Goal: Find specific page/section: Find specific page/section

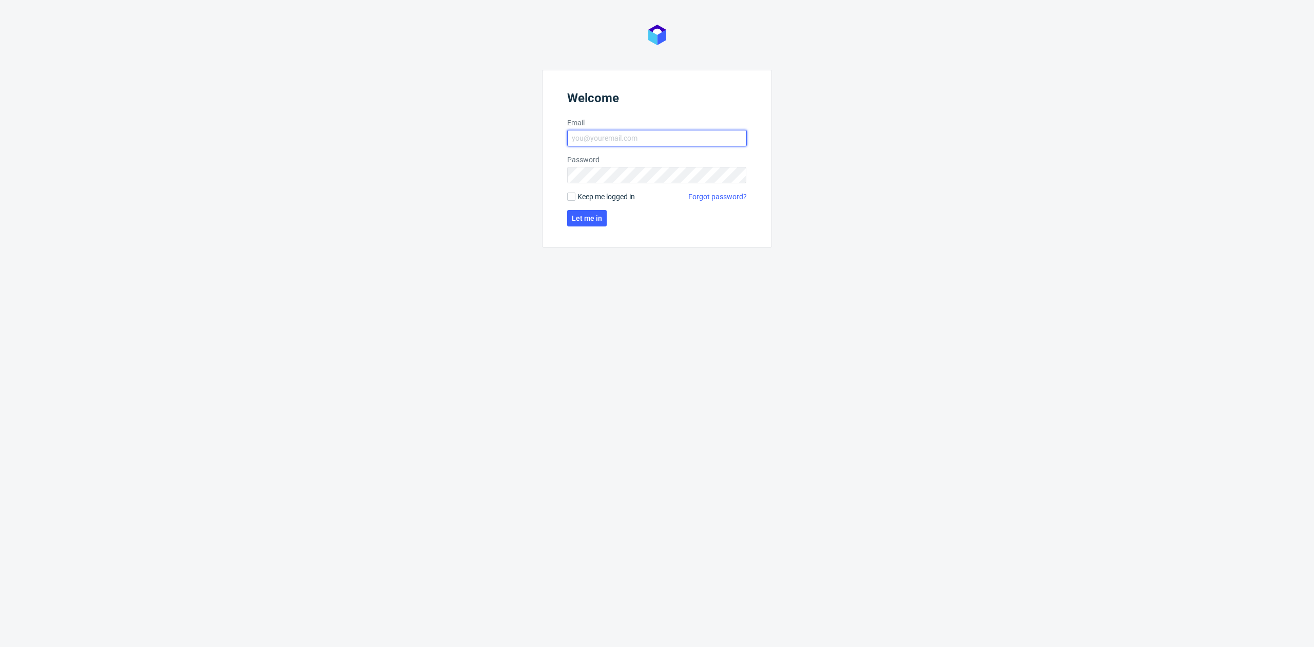
drag, startPoint x: 606, startPoint y: 138, endPoint x: 611, endPoint y: 142, distance: 6.2
click at [606, 138] on input "Email" at bounding box center [657, 138] width 180 height 16
type input "[EMAIL_ADDRESS][DOMAIN_NAME]"
click button "Let me in" at bounding box center [587, 218] width 40 height 16
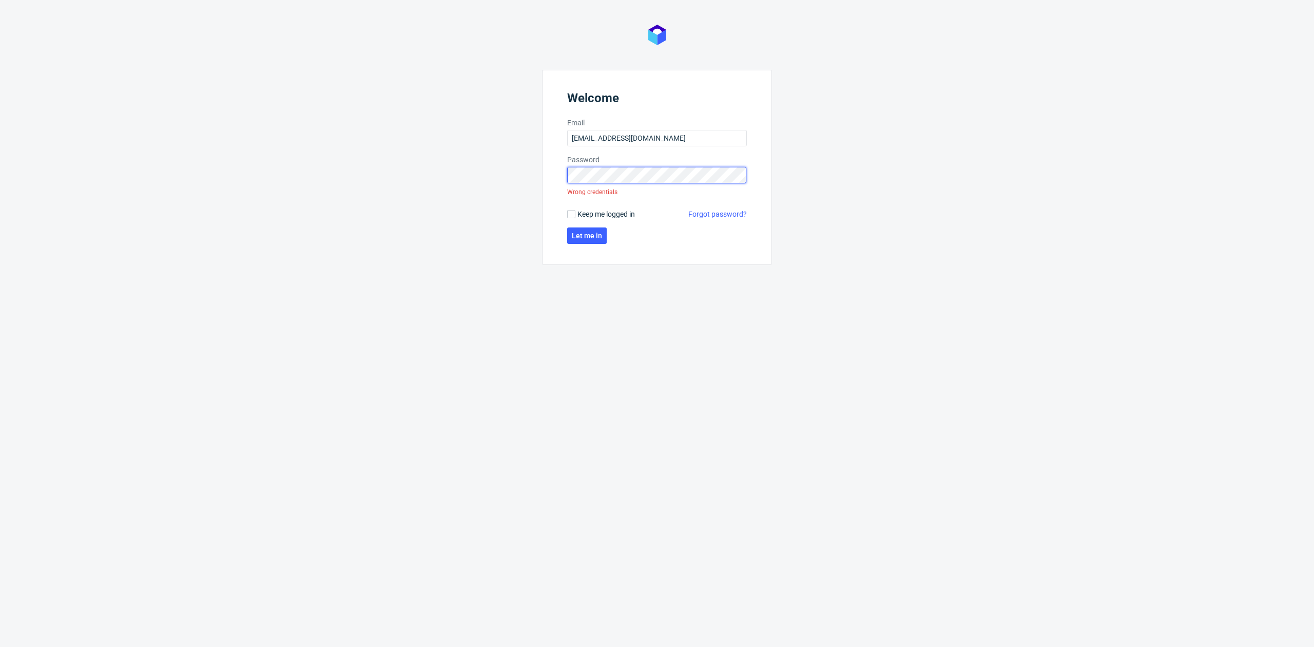
click button "Let me in" at bounding box center [587, 235] width 40 height 16
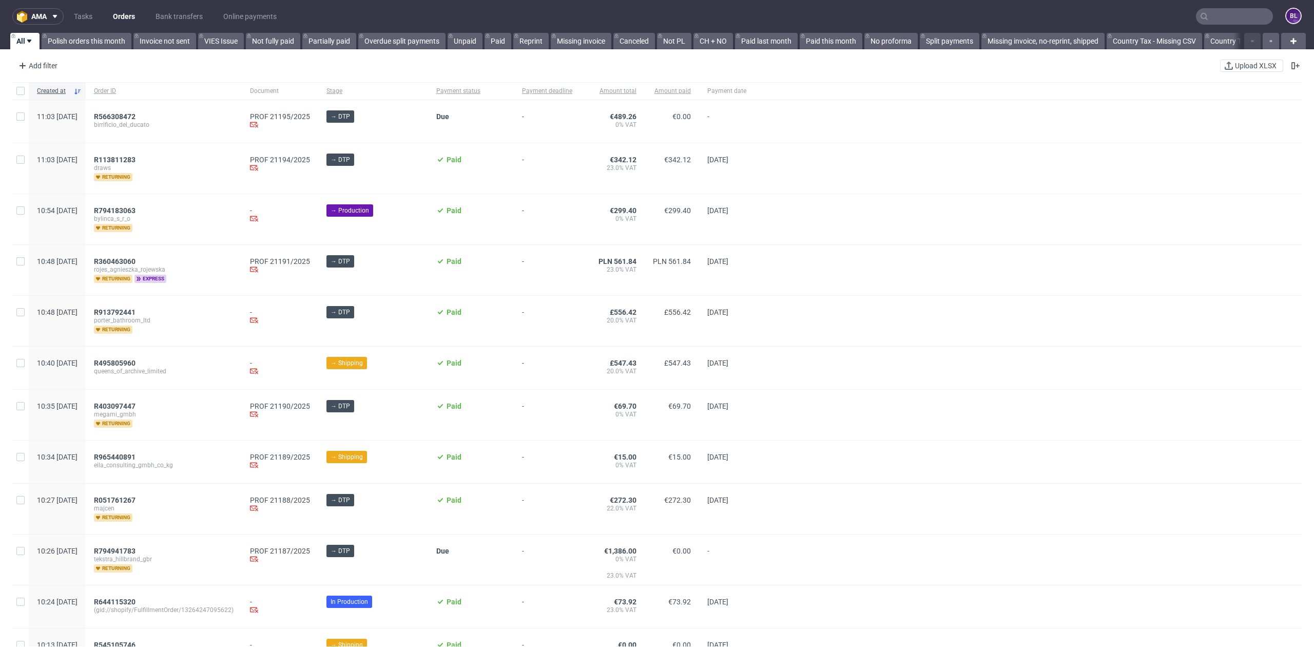
click at [1217, 12] on input "text" at bounding box center [1234, 16] width 77 height 16
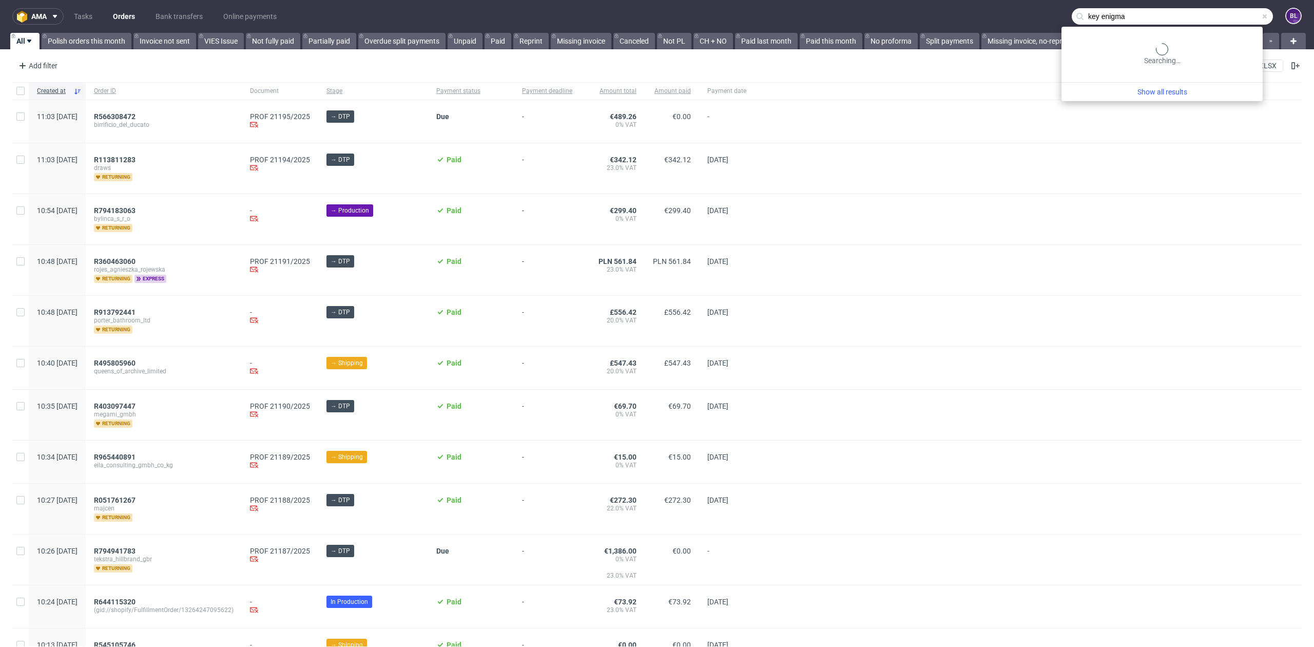
type input "key enigma"
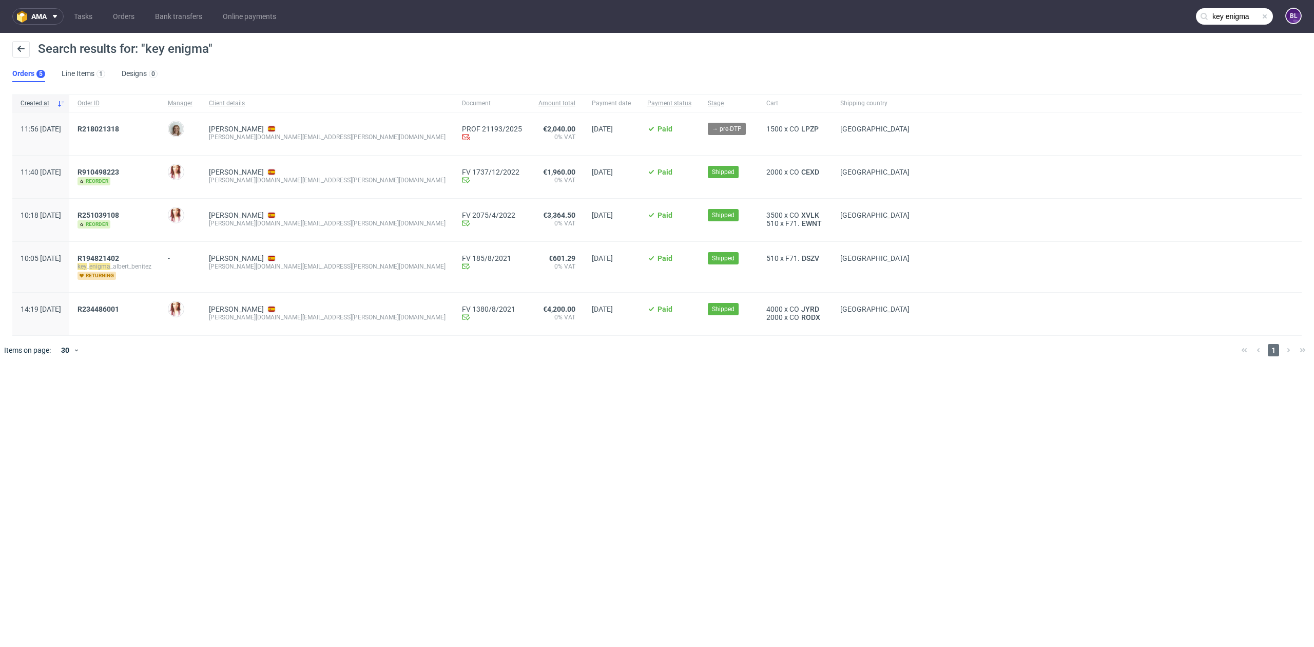
click at [108, 131] on div "R218021318" at bounding box center [114, 133] width 90 height 43
click at [112, 130] on span "R218021318" at bounding box center [98, 129] width 42 height 8
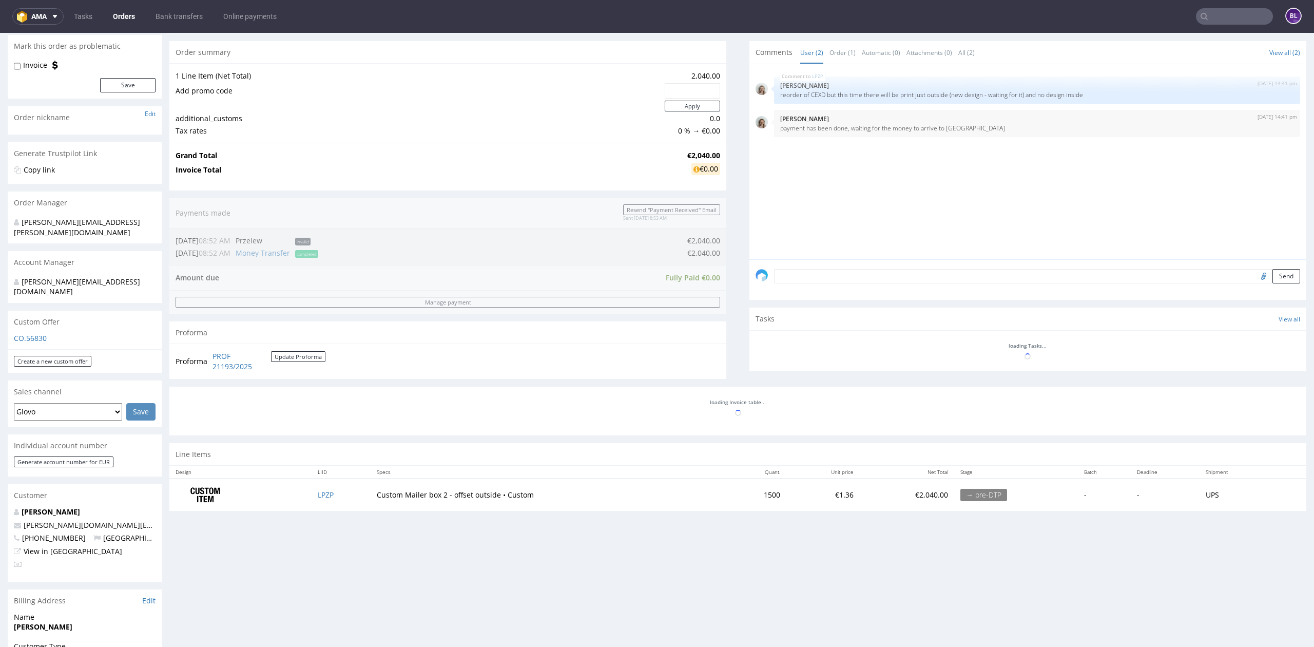
scroll to position [274, 0]
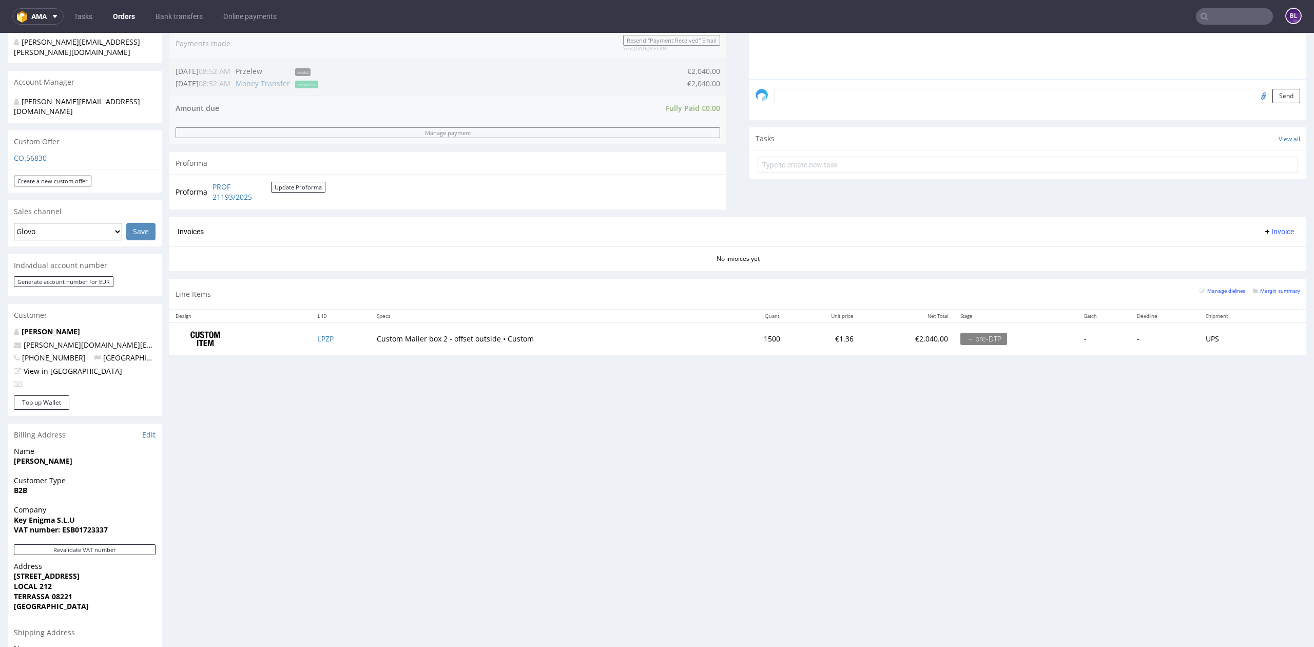
click at [1222, 6] on nav "ama Tasks Orders Bank transfers Online payments BL" at bounding box center [657, 16] width 1314 height 33
click at [1225, 11] on input "text" at bounding box center [1234, 16] width 77 height 16
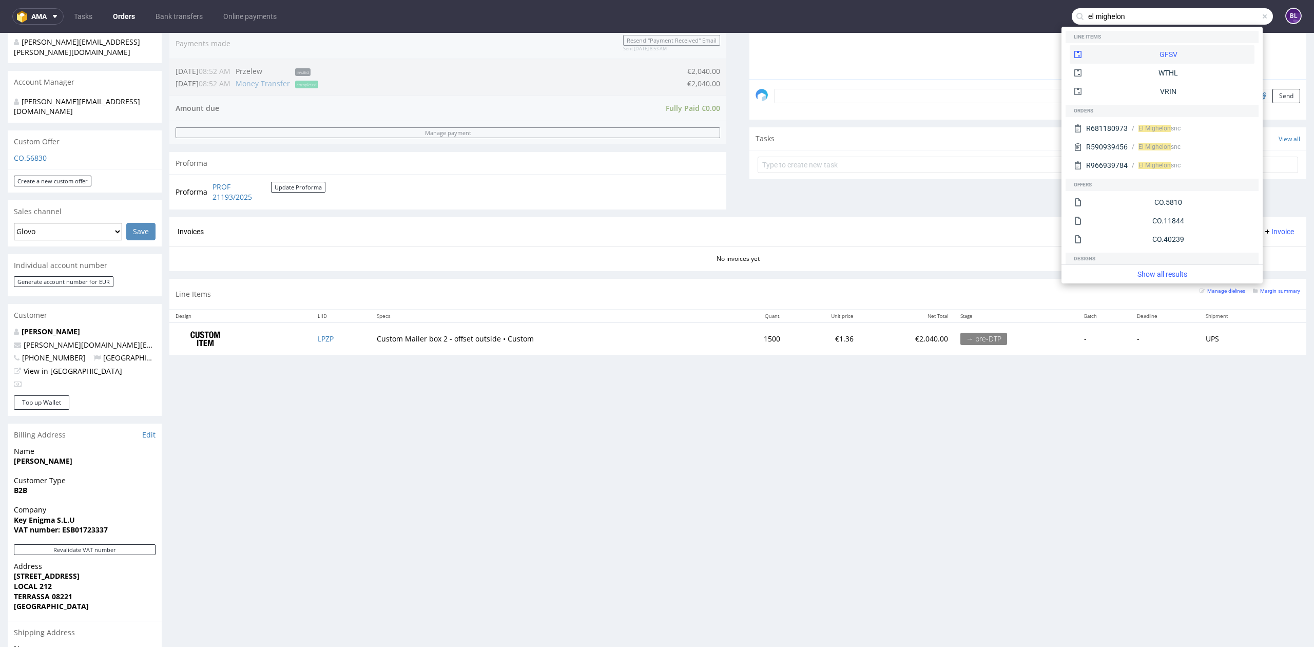
type input "el mighelon"
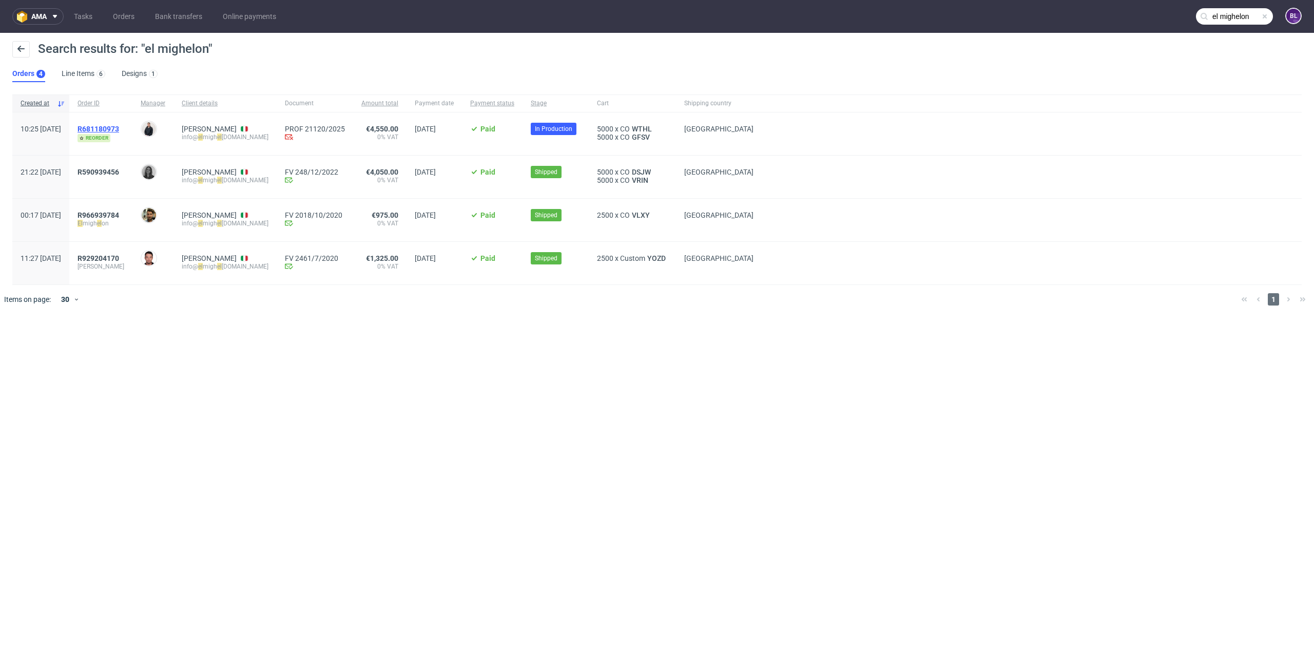
click at [119, 127] on span "R681180973" at bounding box center [98, 129] width 42 height 8
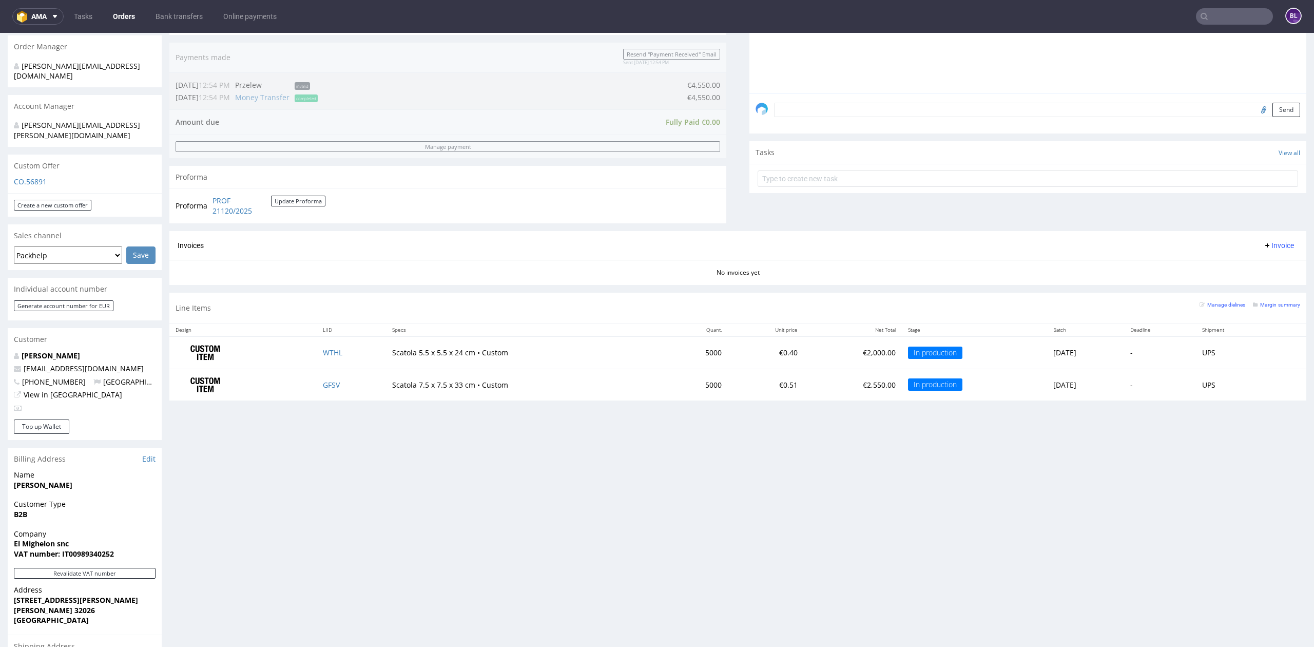
scroll to position [342, 0]
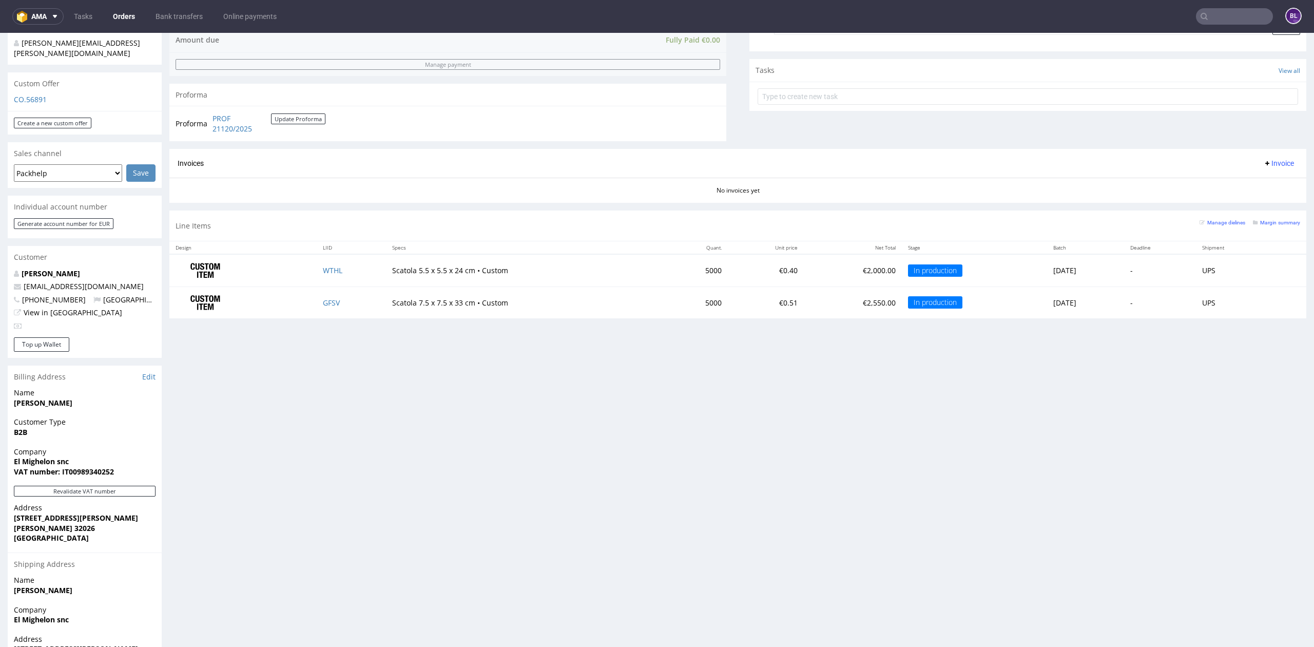
click at [1219, 17] on input "text" at bounding box center [1234, 16] width 77 height 16
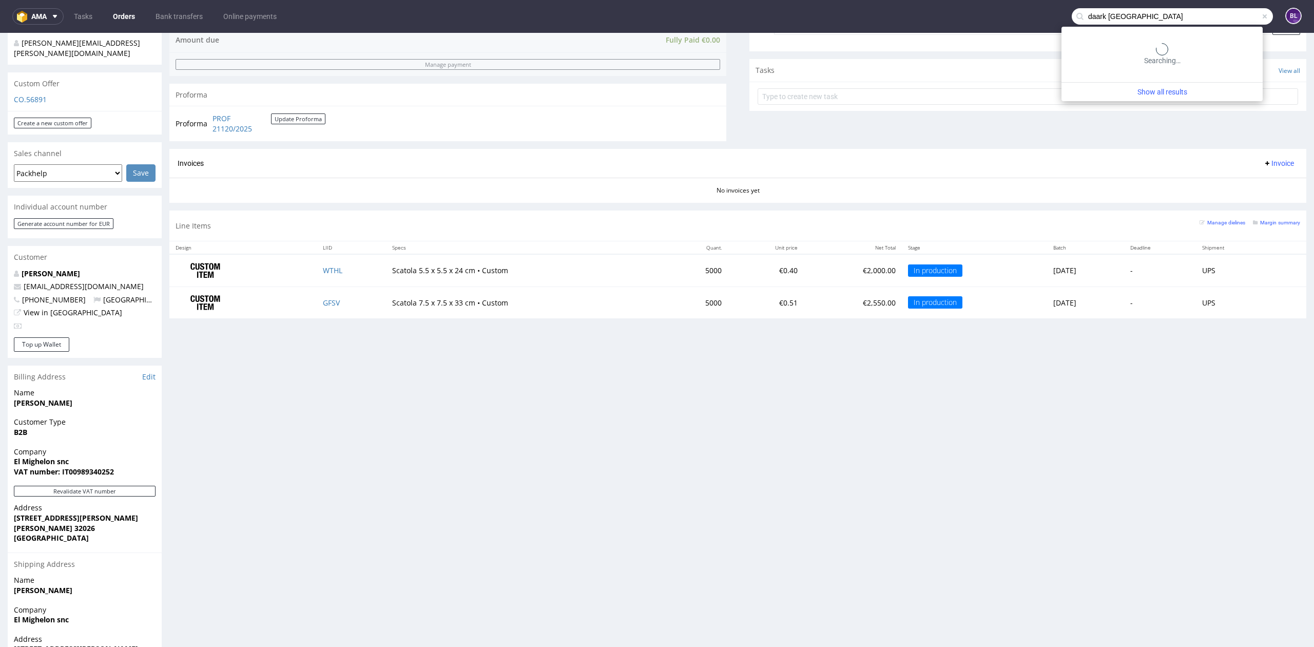
type input "daark [GEOGRAPHIC_DATA]"
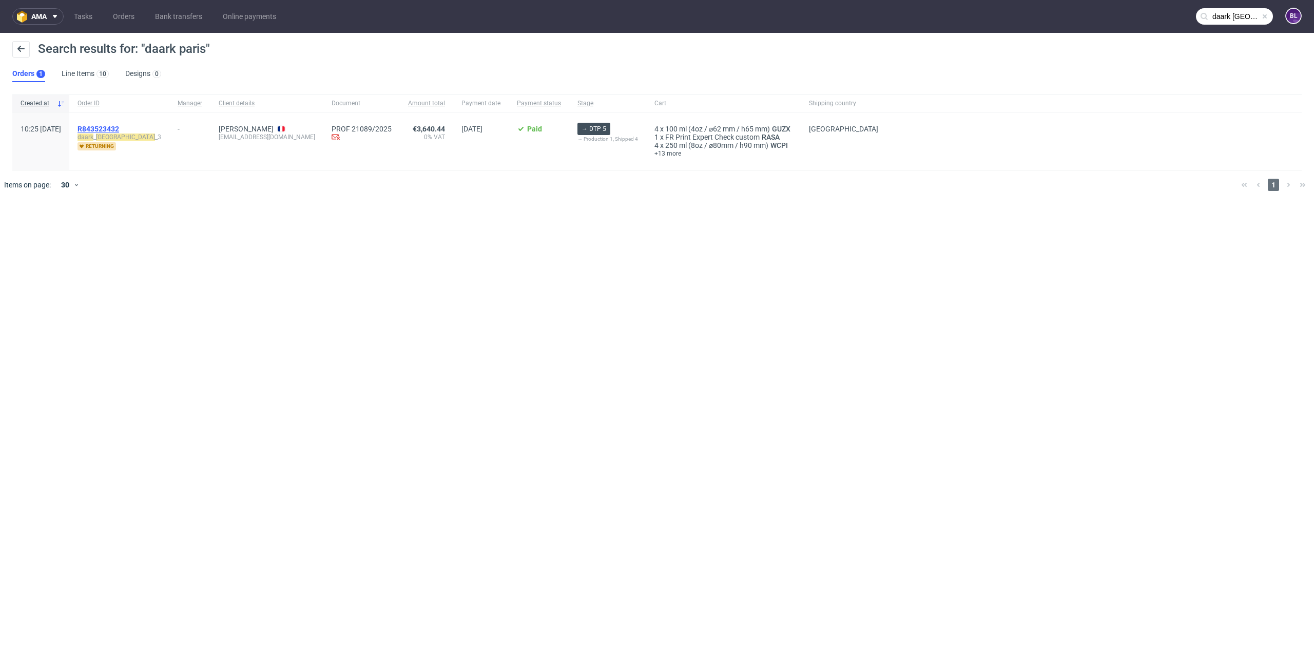
click at [119, 125] on span "R843523432" at bounding box center [98, 129] width 42 height 8
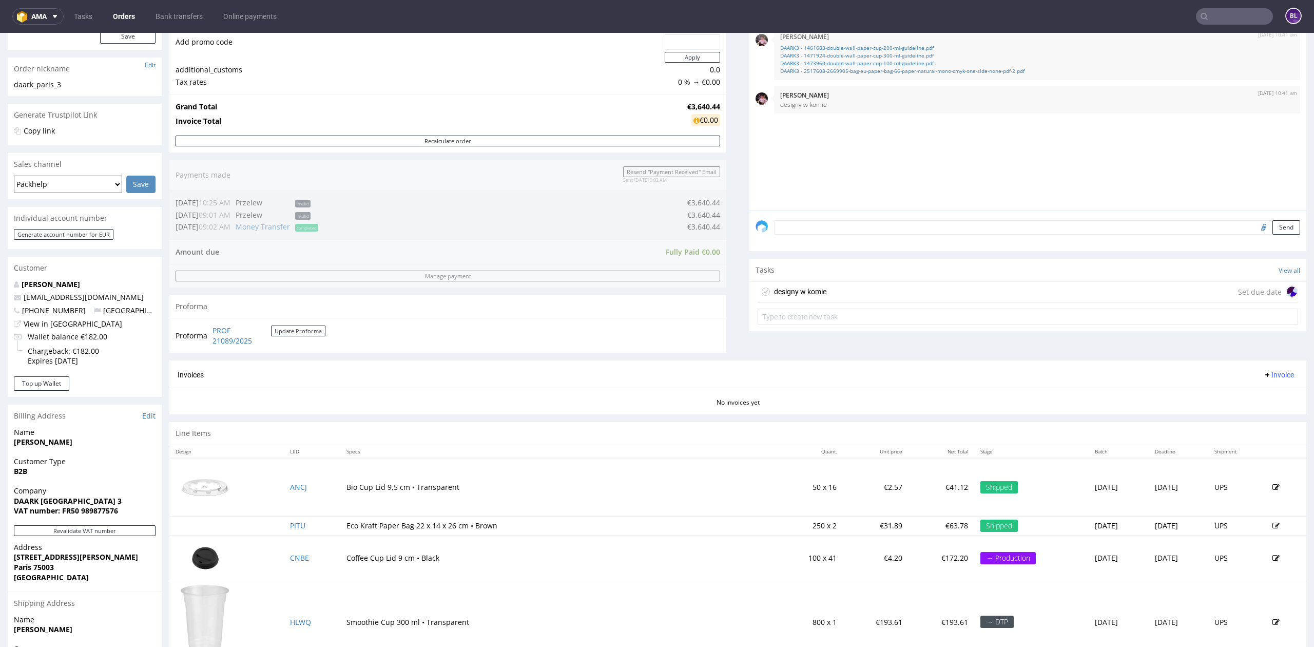
scroll to position [136, 0]
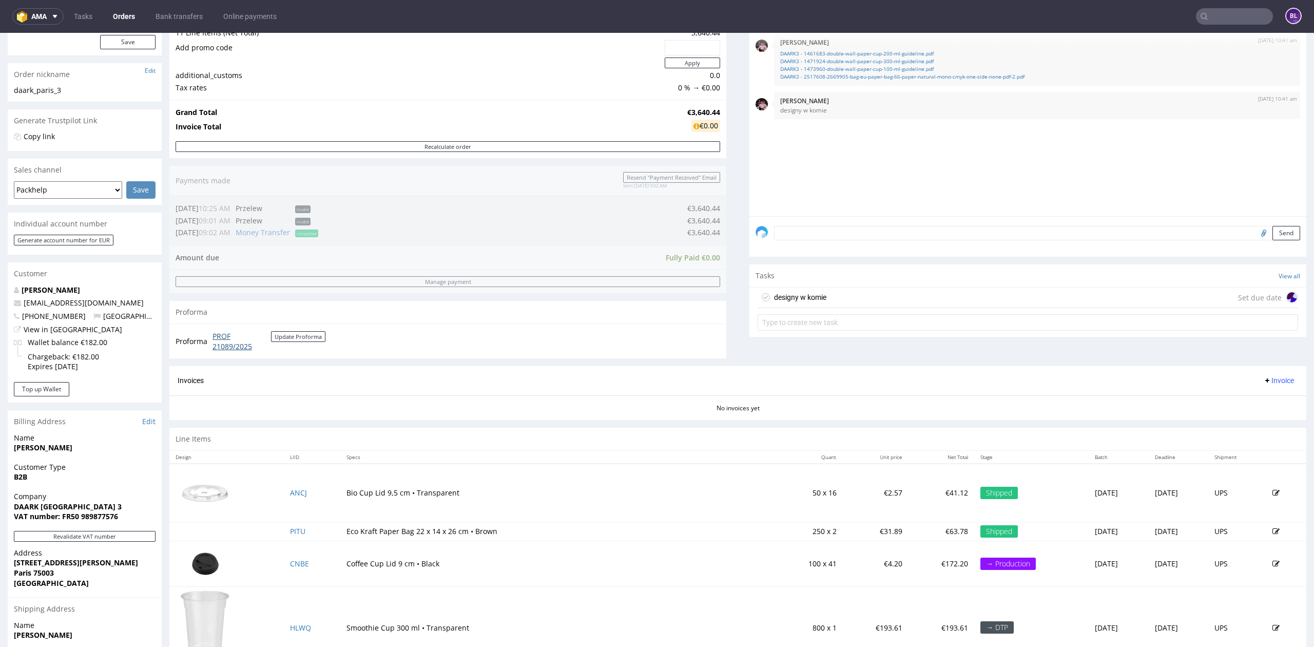
click at [226, 339] on link "PROF 21089/2025" at bounding box center [241, 341] width 58 height 20
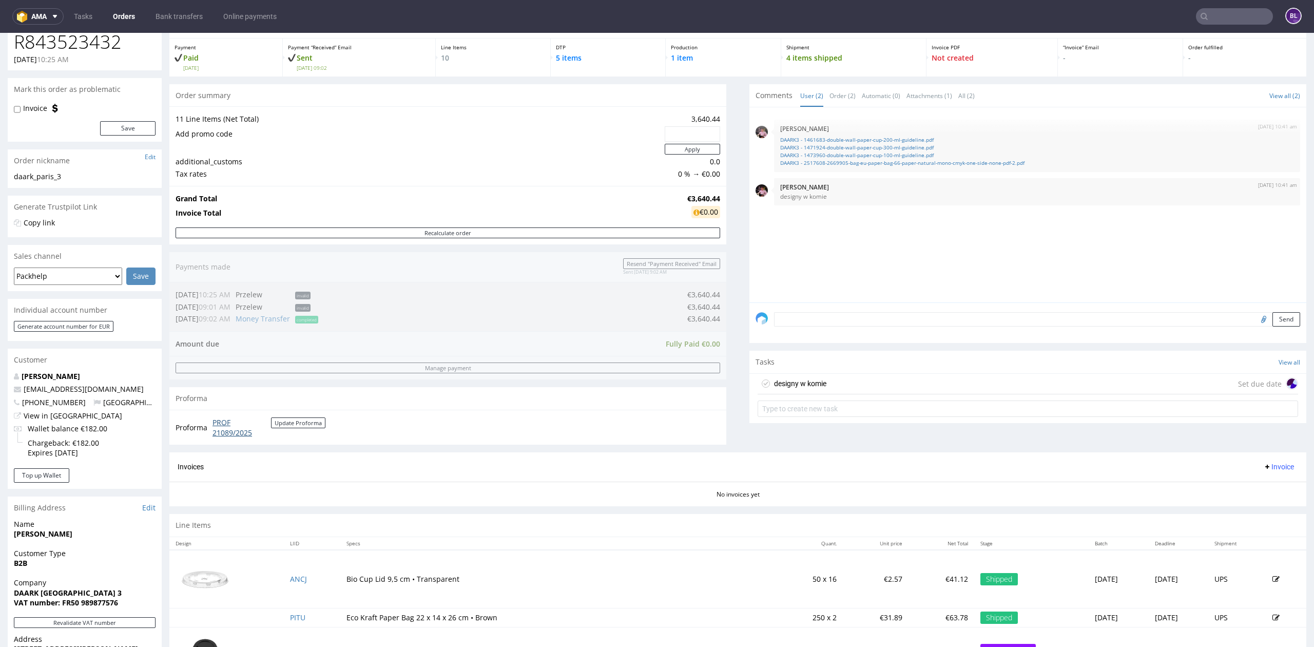
scroll to position [0, 0]
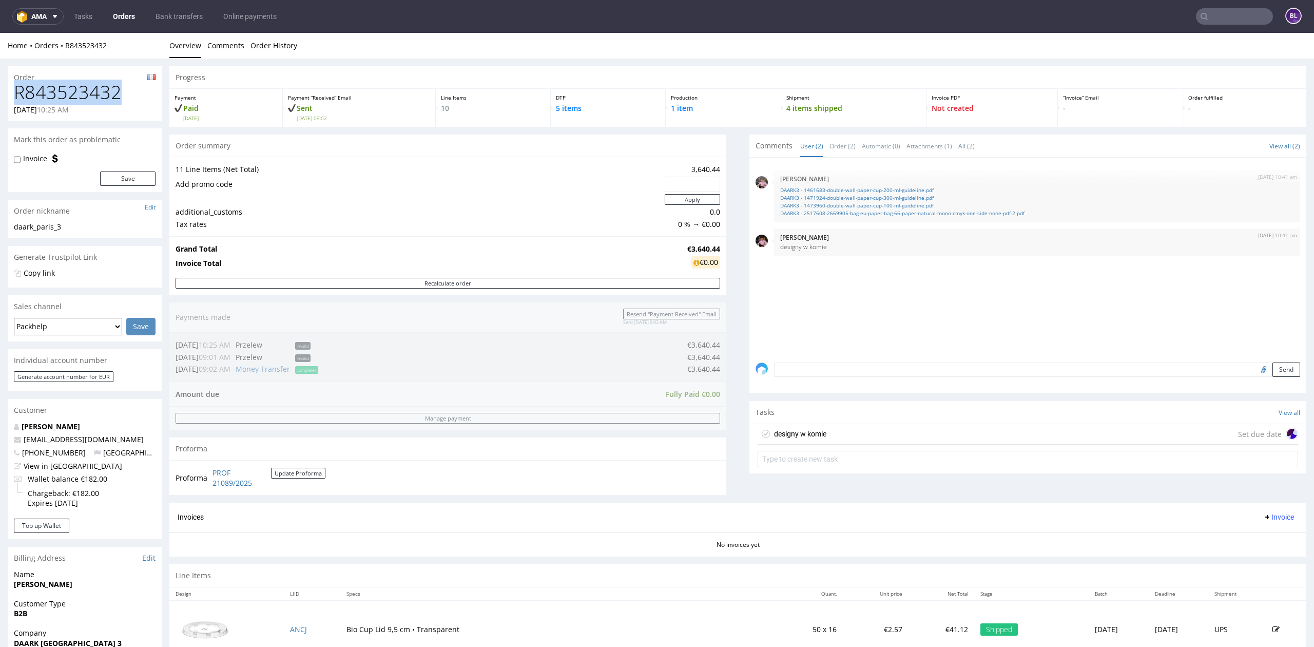
drag, startPoint x: 42, startPoint y: 94, endPoint x: 118, endPoint y: 100, distance: 75.6
click at [116, 100] on h1 "R843523432" at bounding box center [85, 92] width 142 height 21
click at [1225, 23] on input "text" at bounding box center [1234, 16] width 77 height 16
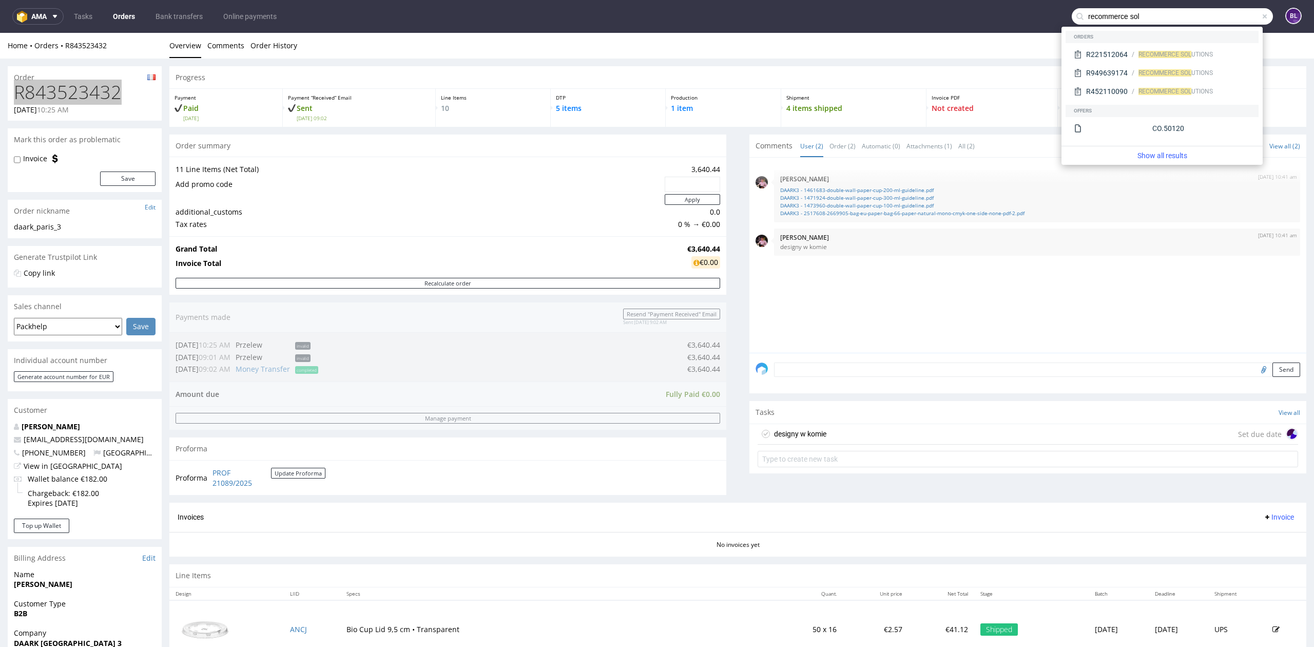
type input "recommerce sol"
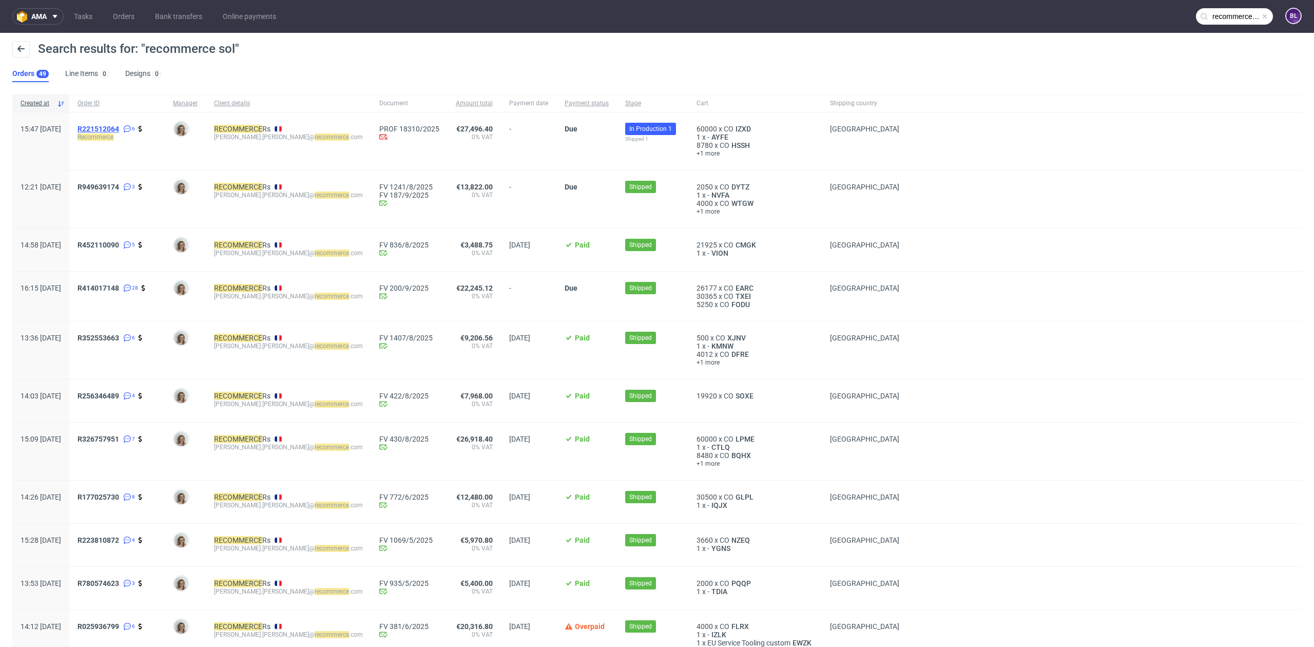
click at [119, 129] on span "R221512064" at bounding box center [98, 129] width 42 height 8
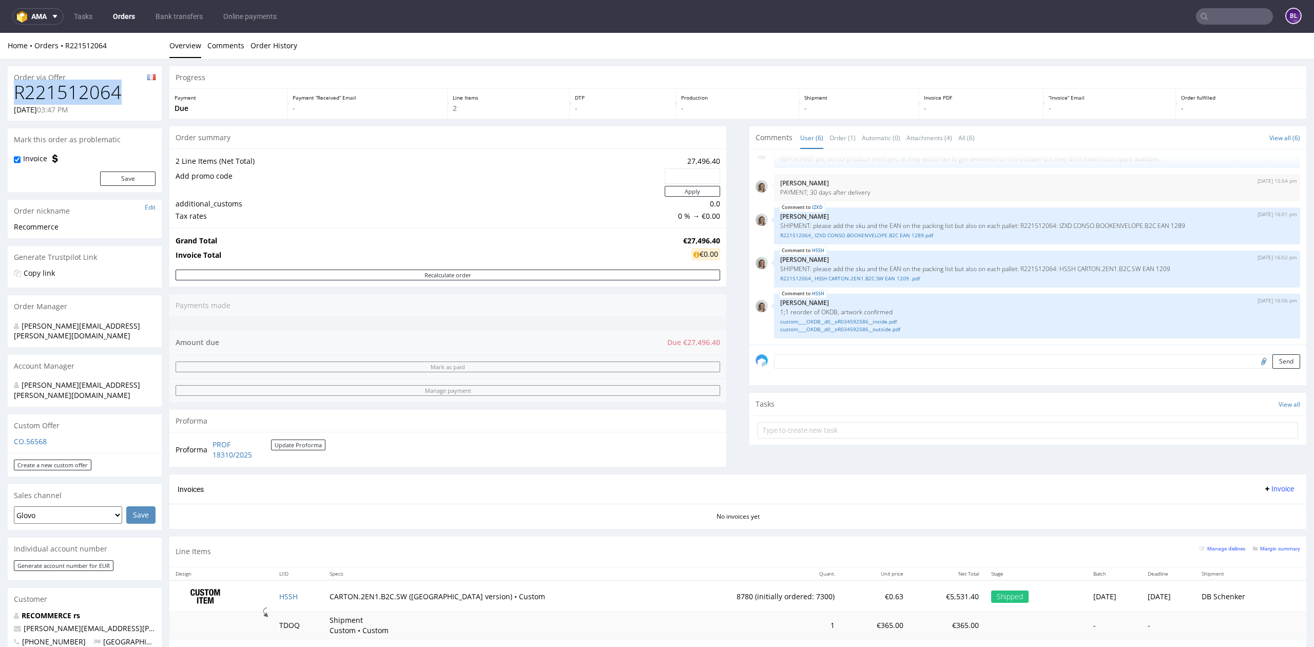
drag, startPoint x: 73, startPoint y: 95, endPoint x: 17, endPoint y: 93, distance: 56.0
click at [17, 93] on h1 "R221512064" at bounding box center [85, 92] width 142 height 21
copy h1 "R221512064"
click at [1229, 23] on nav "ama Tasks Orders Bank transfers Online payments BL" at bounding box center [657, 16] width 1314 height 33
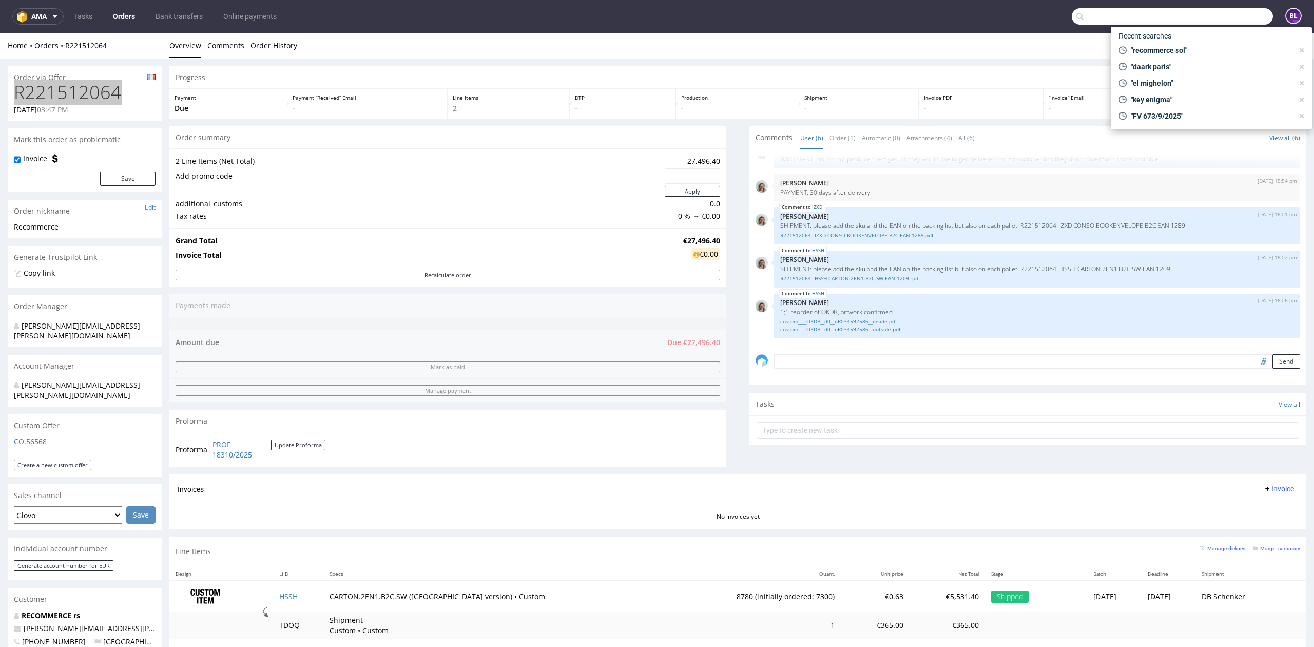
click at [1229, 19] on input "text" at bounding box center [1171, 16] width 201 height 16
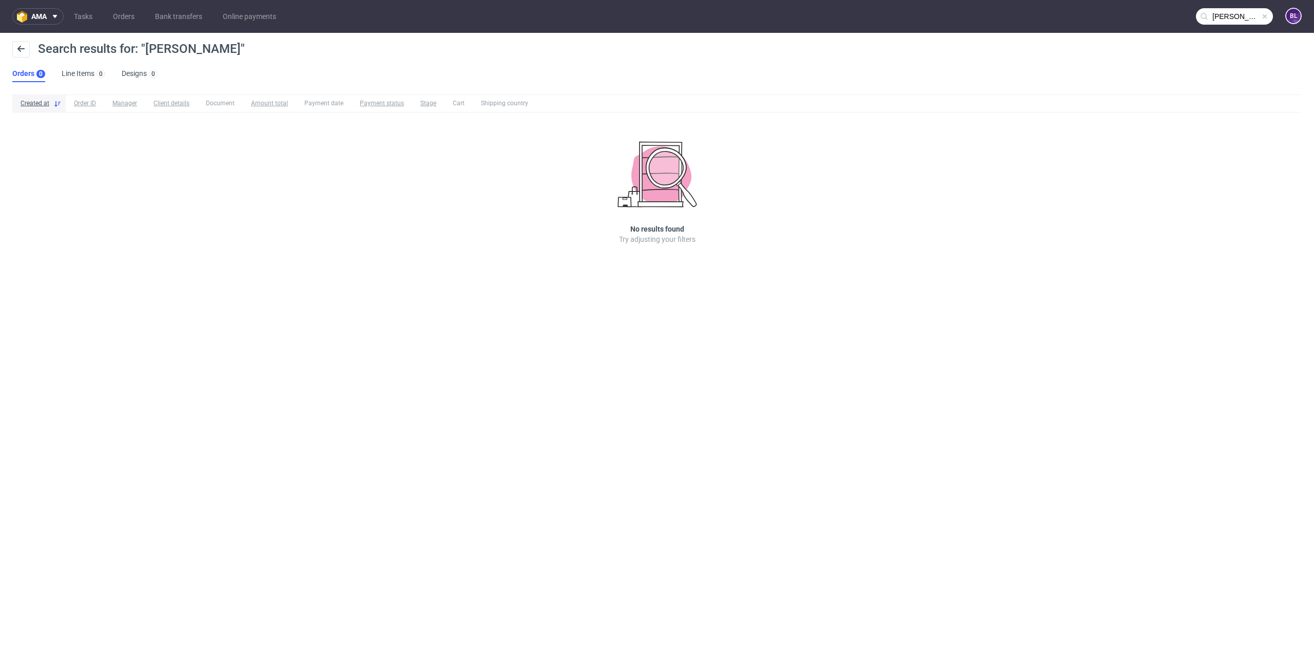
click at [1248, 13] on input "[PERSON_NAME]" at bounding box center [1234, 16] width 77 height 16
type input "[PERSON_NAME]"
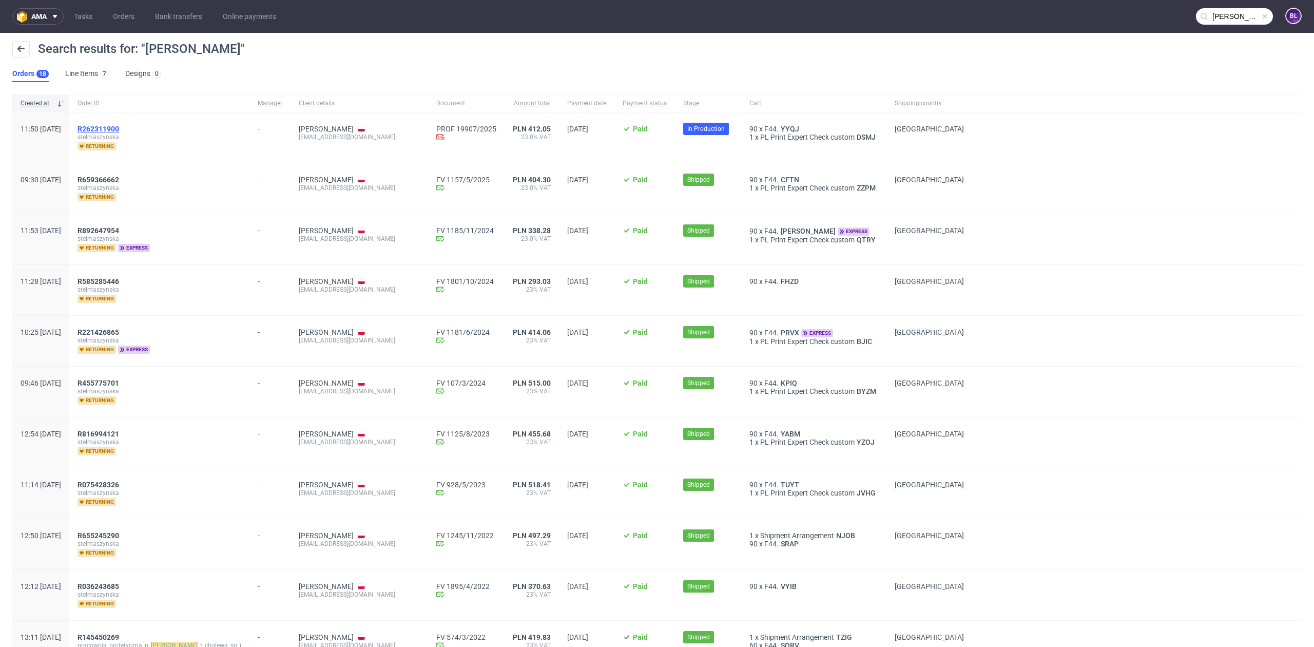
click at [119, 126] on span "R262311900" at bounding box center [98, 129] width 42 height 8
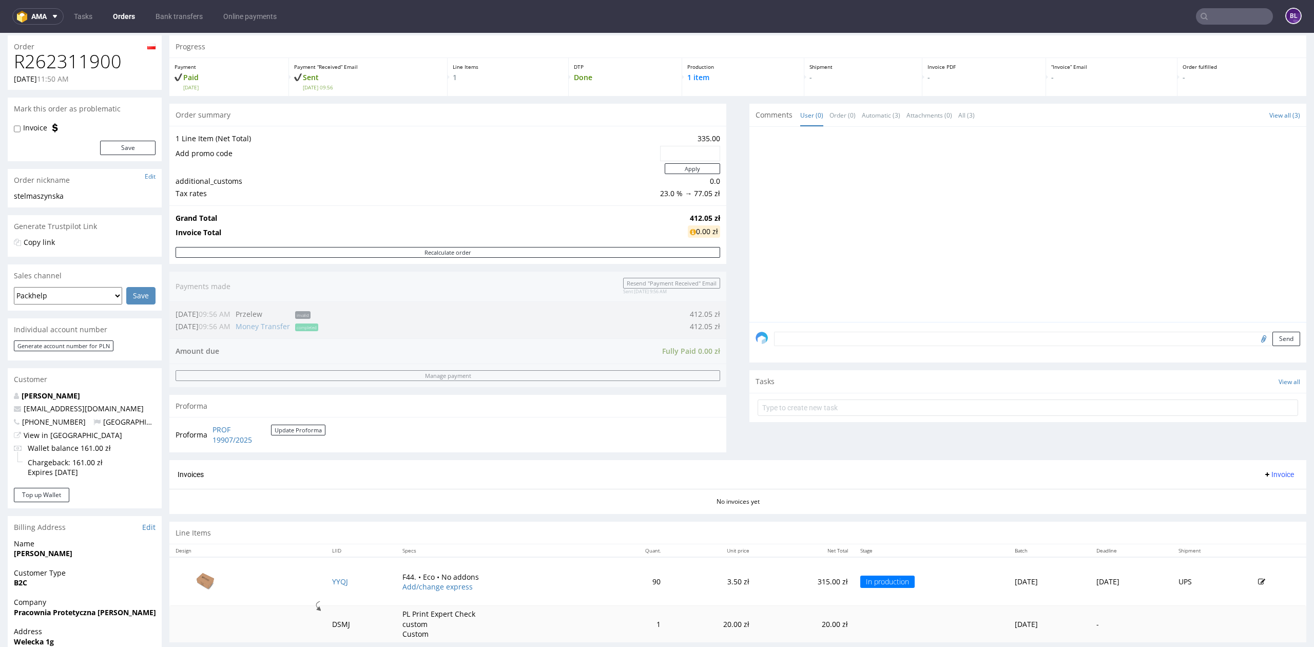
scroll to position [17, 0]
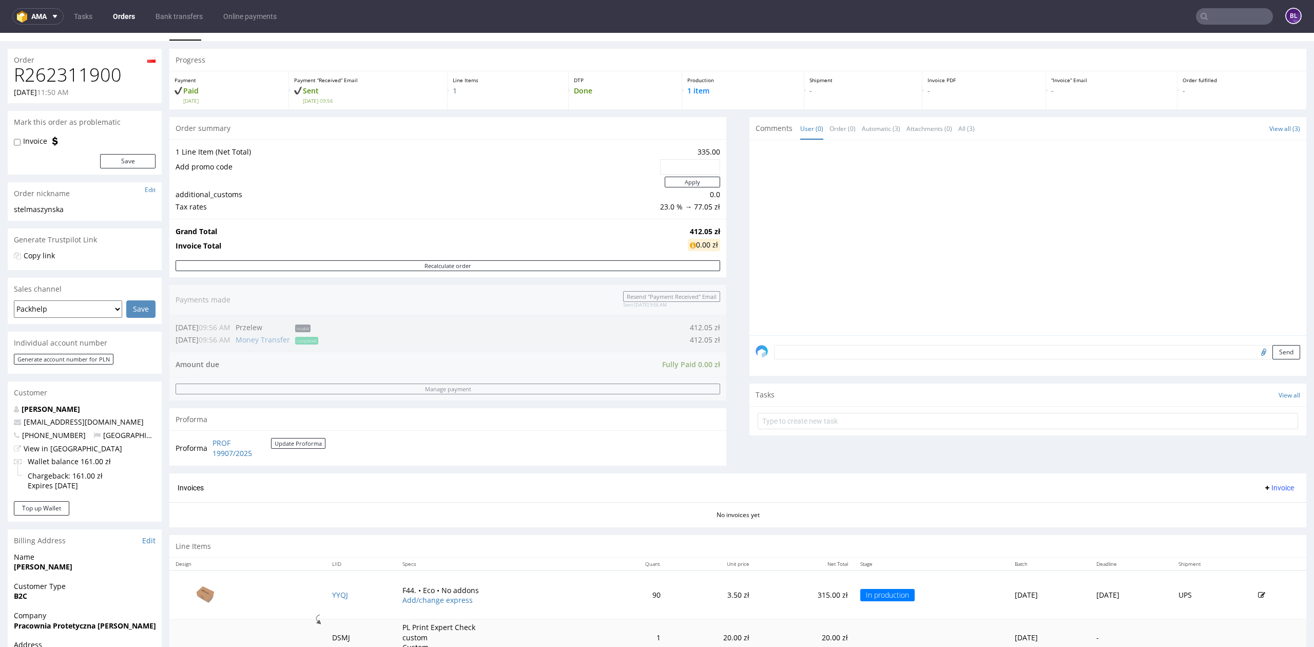
type input "[PERSON_NAME]"
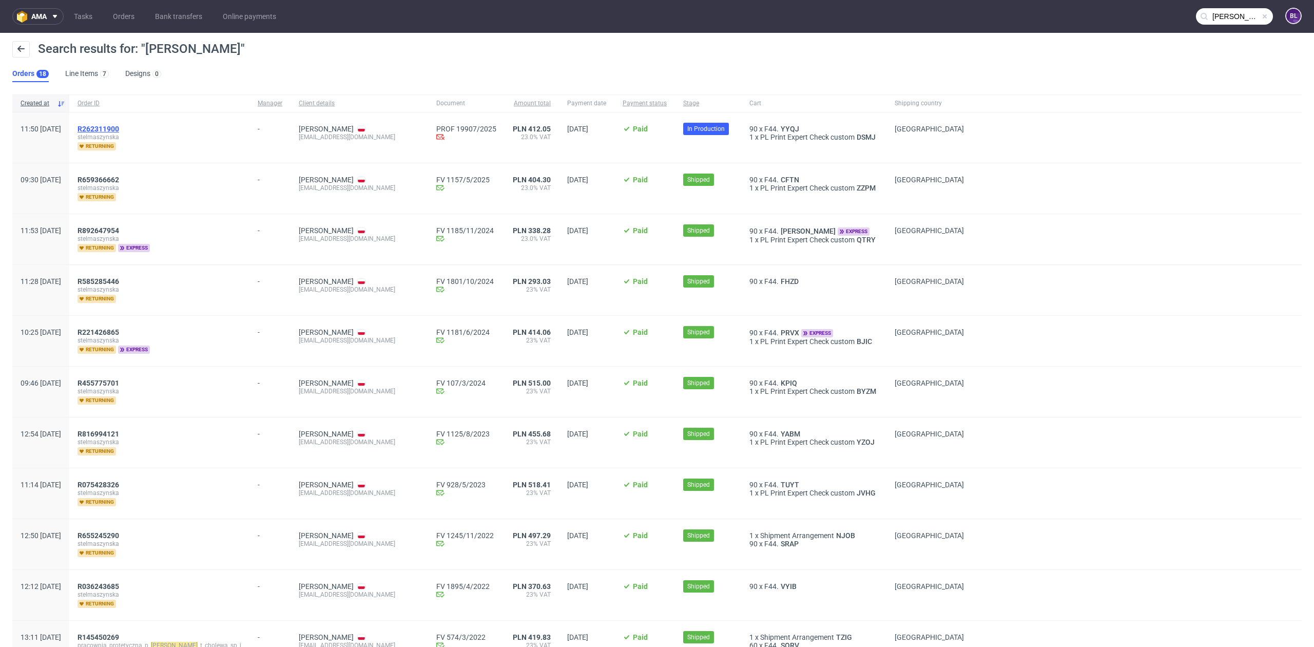
click at [119, 128] on span "R262311900" at bounding box center [98, 129] width 42 height 8
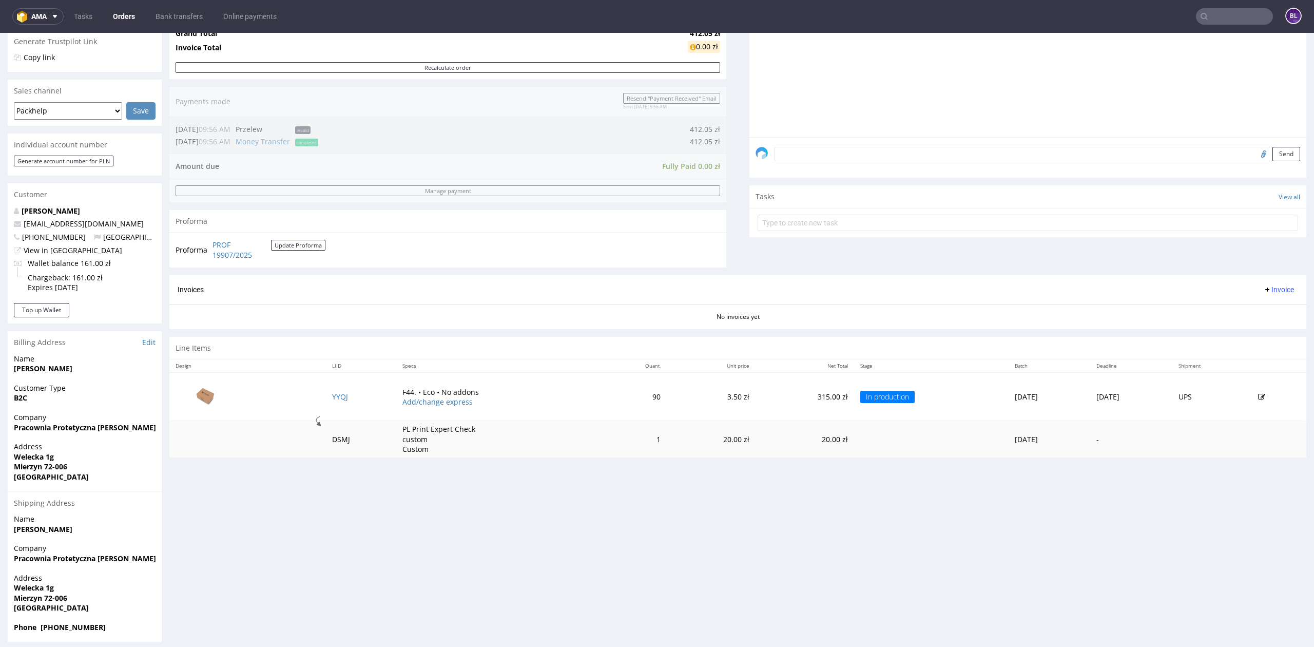
scroll to position [223, 0]
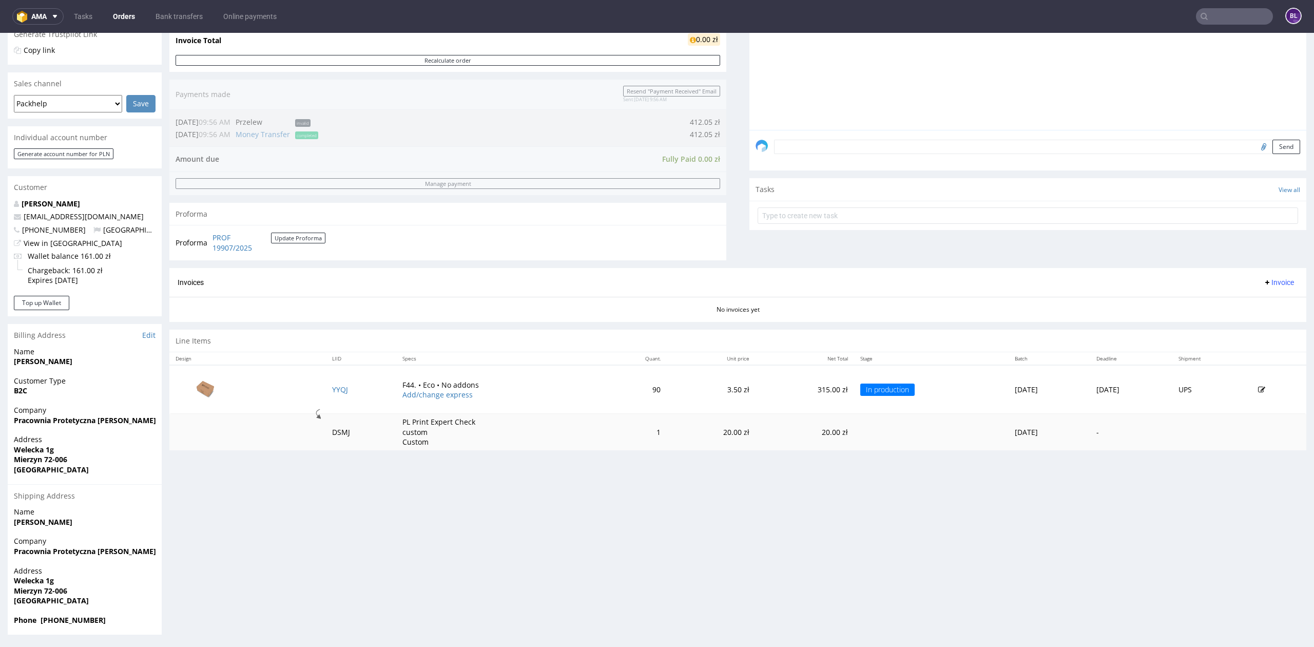
click at [1230, 23] on input "text" at bounding box center [1234, 16] width 77 height 16
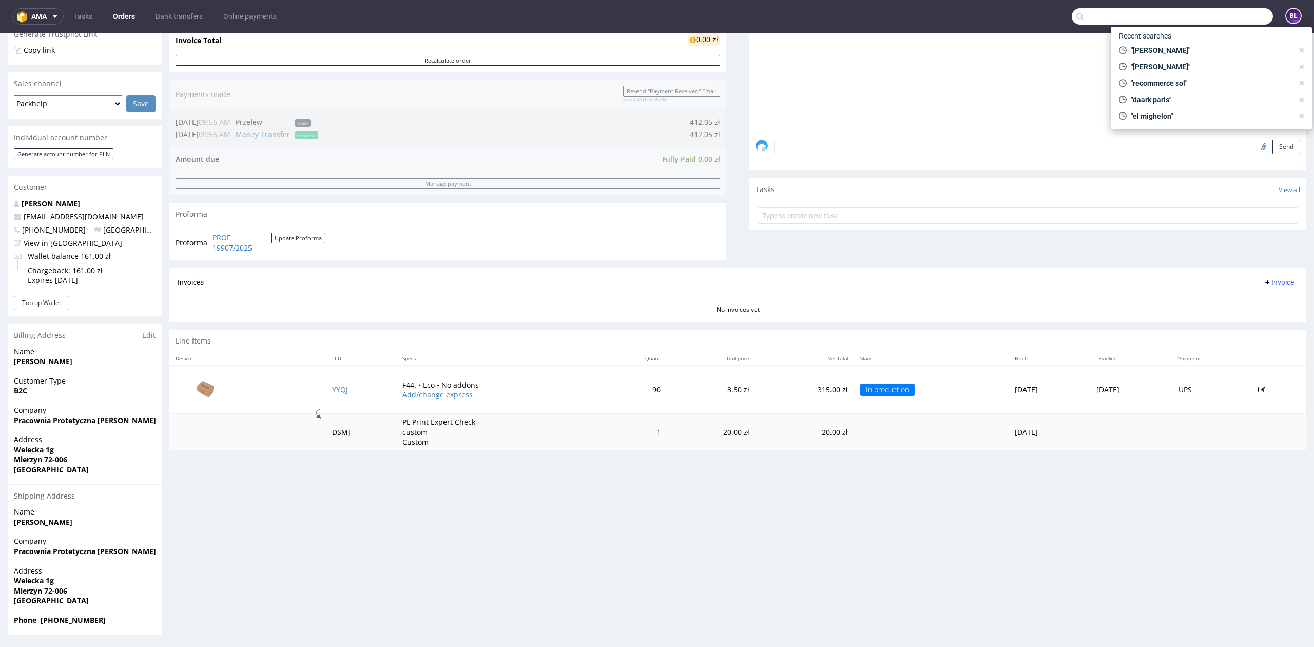
paste input "R279784875"
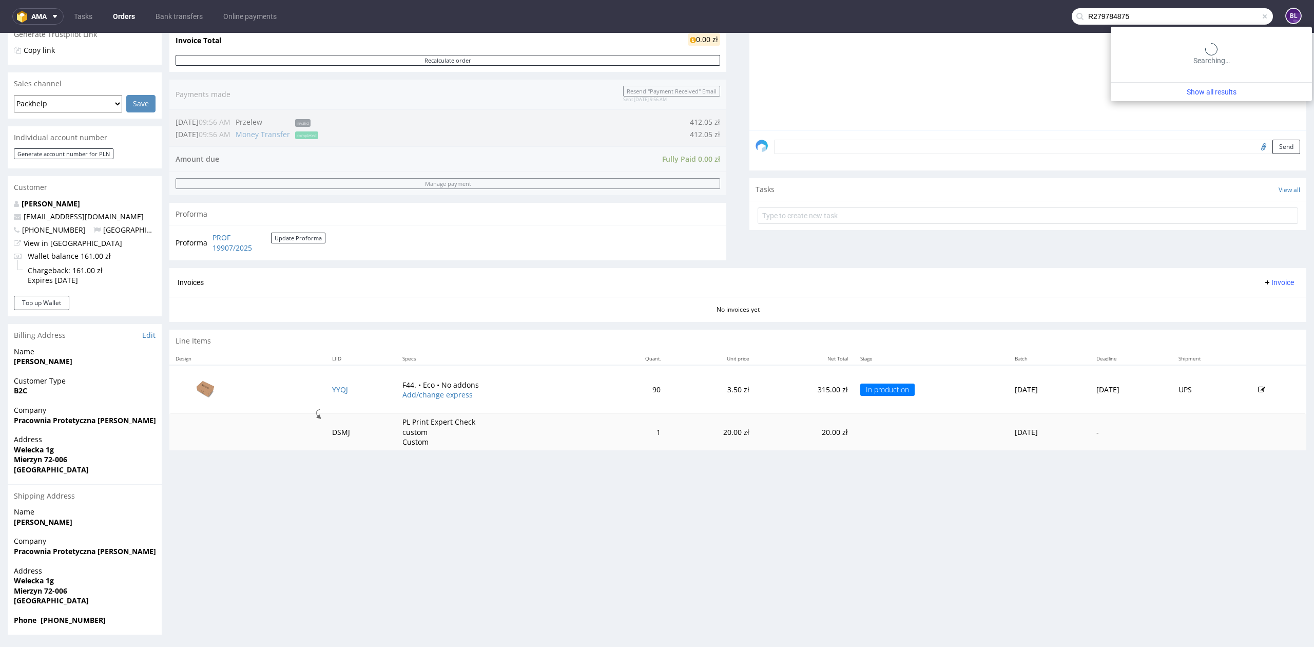
type input "R279784875"
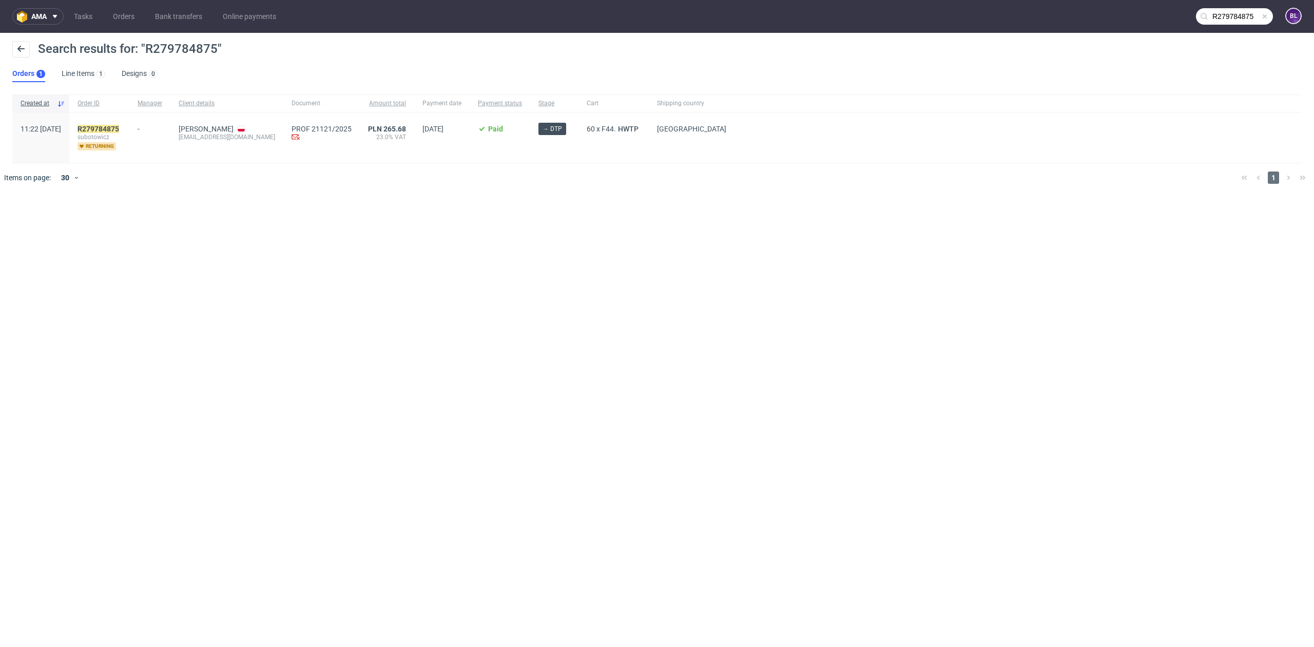
click at [120, 121] on div "R279784875 [PERSON_NAME] returning" at bounding box center [99, 137] width 60 height 50
click at [119, 126] on mark "R279784875" at bounding box center [98, 129] width 42 height 8
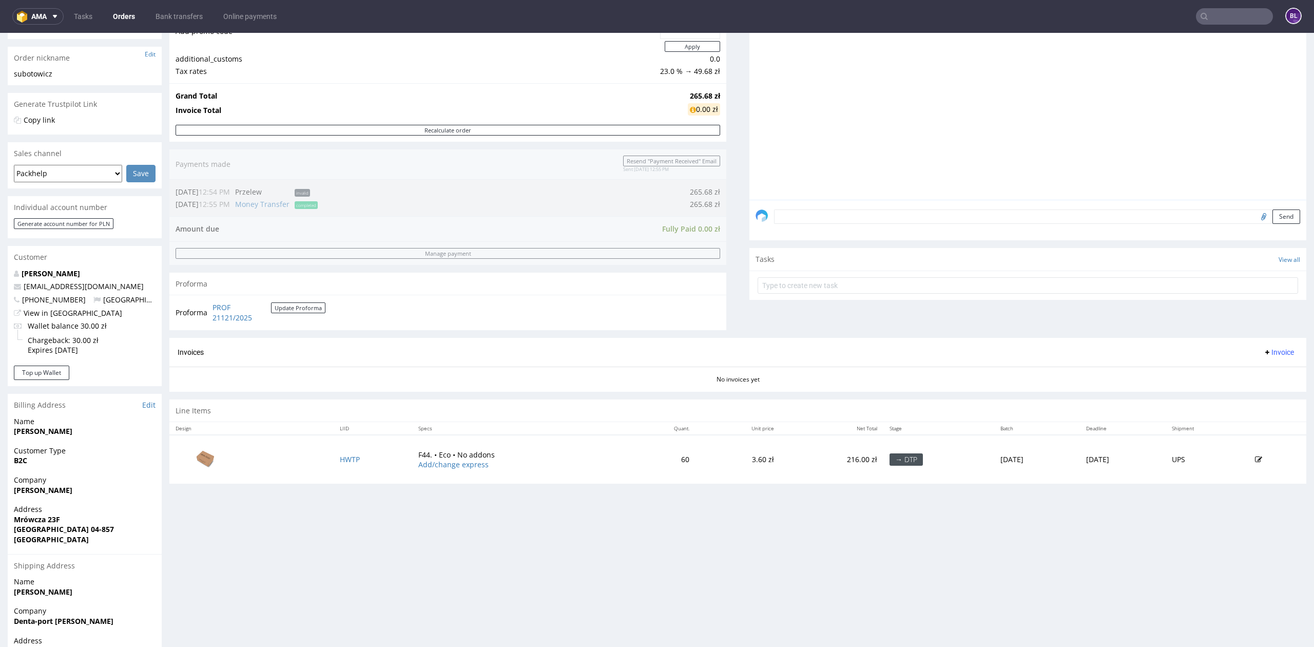
scroll to position [154, 0]
click at [240, 315] on link "PROF 21121/2025" at bounding box center [241, 311] width 58 height 20
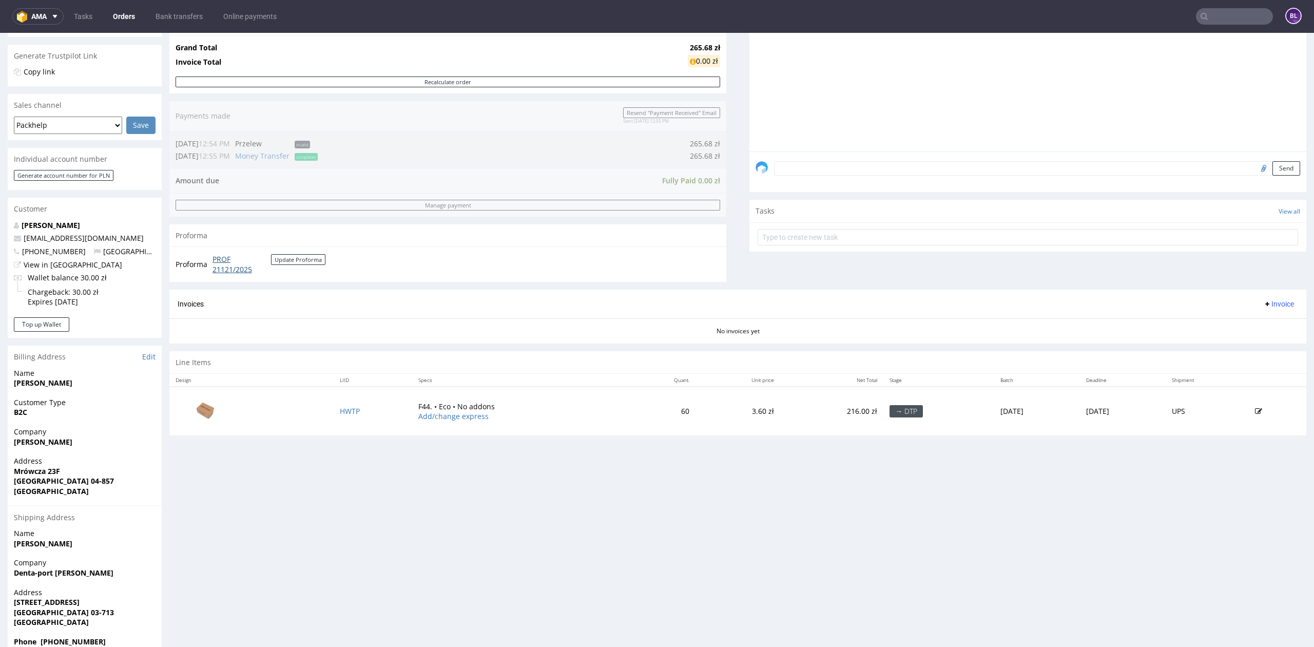
scroll to position [223, 0]
